Goal: Contribute content

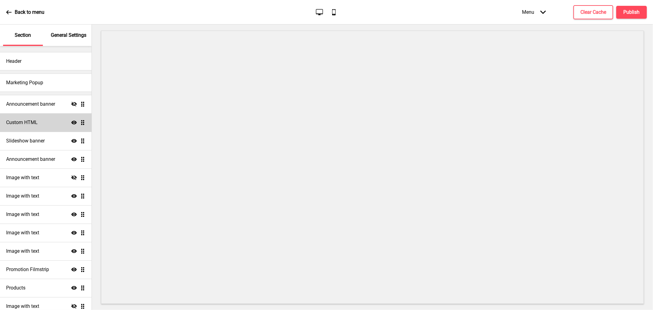
click at [40, 122] on div "Custom HTML Show Drag" at bounding box center [46, 122] width 92 height 18
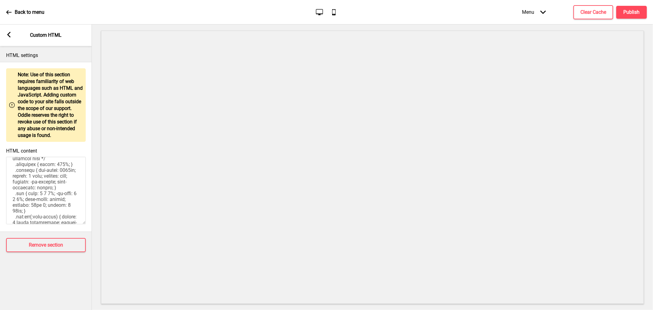
scroll to position [340, 0]
drag, startPoint x: 12, startPoint y: 176, endPoint x: 56, endPoint y: 202, distance: 51.5
click at [56, 202] on textarea "HTML content" at bounding box center [46, 190] width 80 height 67
paste textarea "Level 1 side entrance of InterContinental [GEOGRAPHIC_DATA] from [GEOGRAPHIC_DA…"
click at [12, 175] on textarea "HTML content" at bounding box center [46, 190] width 80 height 67
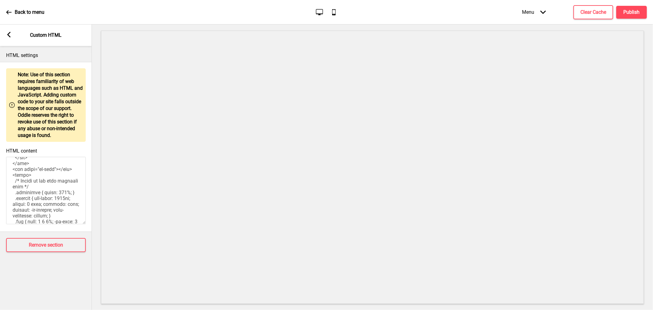
click at [58, 195] on textarea "HTML content" at bounding box center [46, 190] width 80 height 67
type textarea "<style> #annoucement-1 .container-background { background: #ceb4a9; } #annoucem…"
click at [626, 8] on button "Publish" at bounding box center [632, 12] width 31 height 13
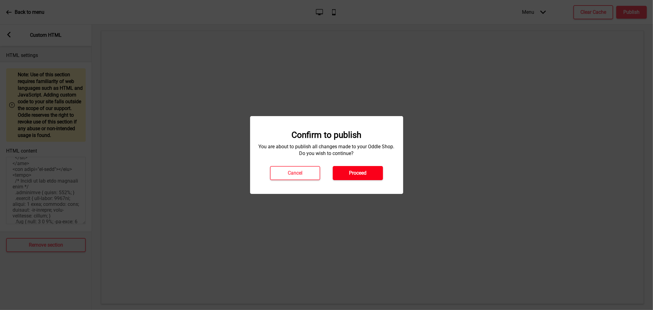
click at [367, 178] on button "Proceed" at bounding box center [358, 173] width 50 height 14
